Goal: Information Seeking & Learning: Learn about a topic

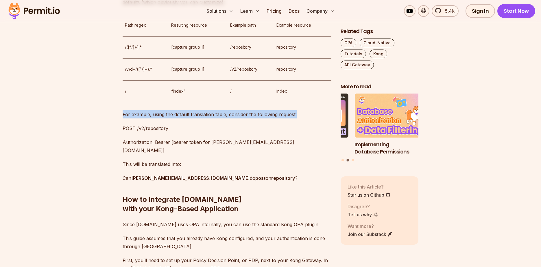
scroll to position [833, 0]
click at [147, 160] on p "This will be translated into:" at bounding box center [227, 164] width 209 height 8
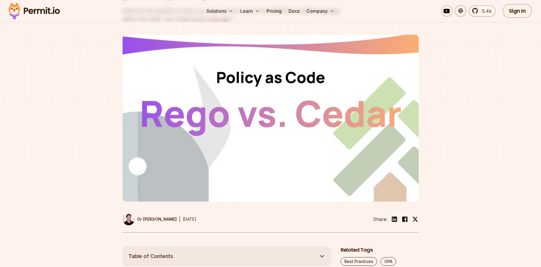
scroll to position [104, 0]
